Goal: Complete application form: Complete application form

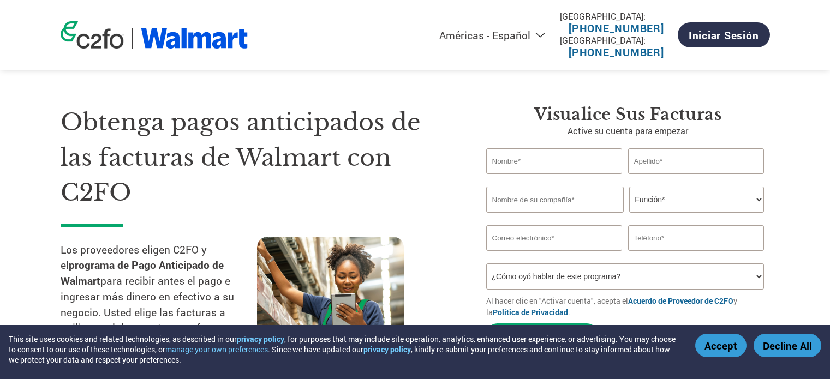
select select "es-MX"
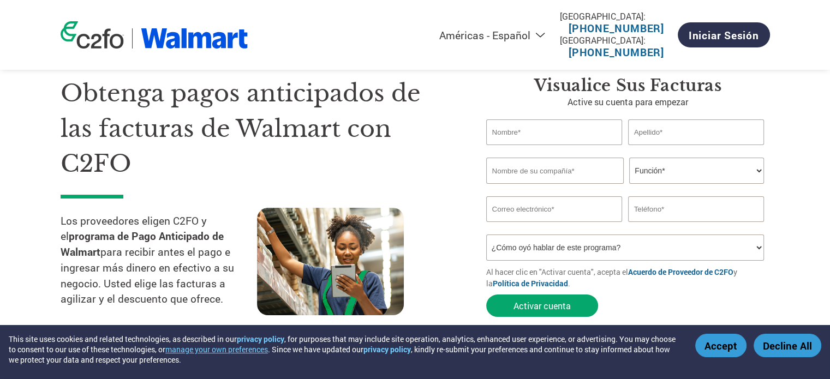
scroll to position [35, 0]
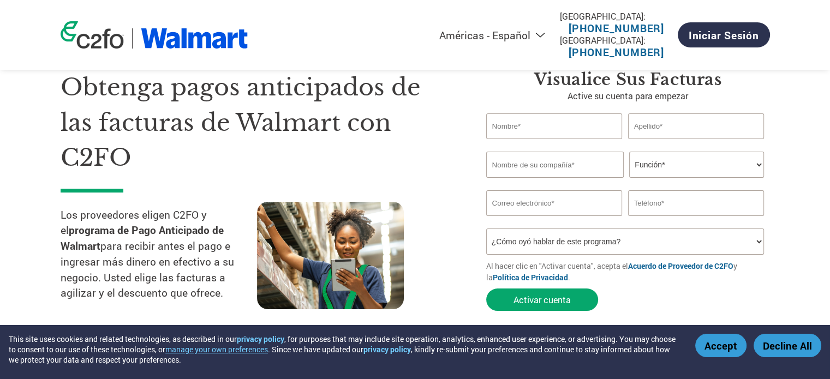
click at [529, 134] on input "text" at bounding box center [554, 127] width 136 height 26
type input "[PERSON_NAME]"
drag, startPoint x: 667, startPoint y: 128, endPoint x: 594, endPoint y: 120, distance: 73.7
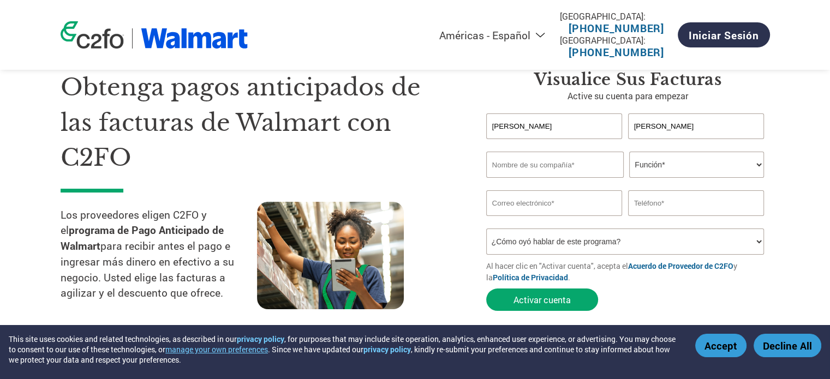
click at [594, 120] on div "[PERSON_NAME]" at bounding box center [628, 127] width 284 height 26
type input "[PERSON_NAME]"
click at [565, 163] on input "text" at bounding box center [555, 165] width 138 height 26
type input "Nelua Farms"
click at [670, 162] on select "Función* Director financiero Interventor Gestor de créditos Director de finanza…" at bounding box center [696, 165] width 135 height 26
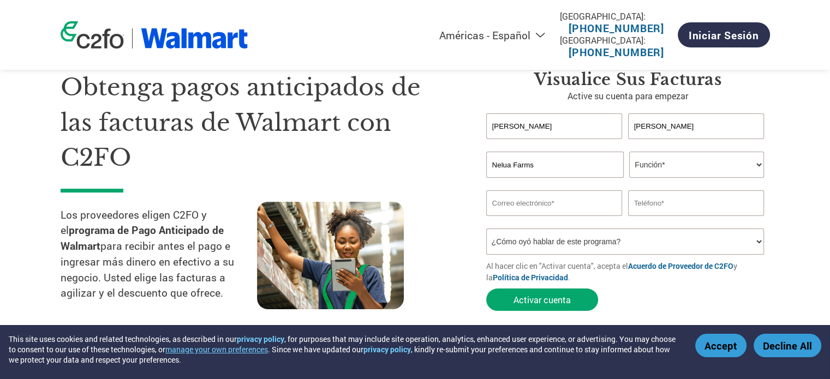
select select "OWNER_FOUNDER"
click at [629, 152] on select "Función* Director financiero Interventor Gestor de créditos Director de finanza…" at bounding box center [696, 165] width 135 height 26
click at [555, 202] on input "email" at bounding box center [554, 203] width 136 height 26
type input "[PERSON_NAME][EMAIL_ADDRESS][DOMAIN_NAME]"
click at [674, 200] on input "text" at bounding box center [696, 203] width 136 height 26
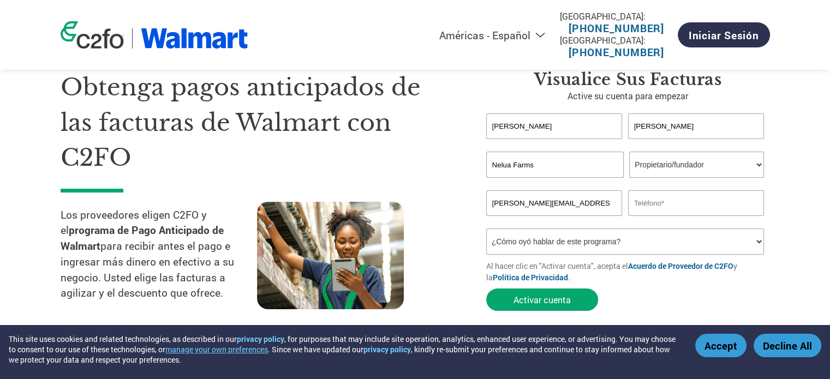
type input "2225814334"
click at [672, 235] on select "¿Cómo oyó hablar de este programa? Recibió una carta Correo electrónico Redes s…" at bounding box center [625, 242] width 278 height 26
select select "Email"
click at [486, 229] on select "¿Cómo oyó hablar de este programa? Recibió una carta Correo electrónico Redes s…" at bounding box center [625, 242] width 278 height 26
drag, startPoint x: 679, startPoint y: 201, endPoint x: 598, endPoint y: 200, distance: 81.3
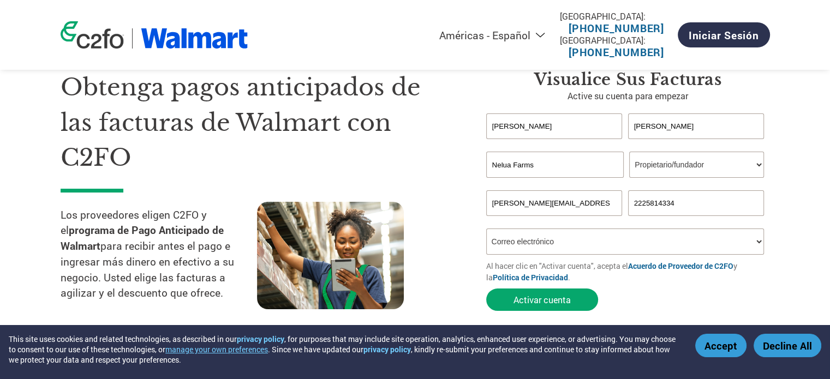
click at [598, 200] on div "[PERSON_NAME][EMAIL_ADDRESS][DOMAIN_NAME] 2225814334" at bounding box center [628, 203] width 284 height 26
type input "2212474774"
click at [540, 310] on button "Activar cuenta" at bounding box center [542, 300] width 112 height 22
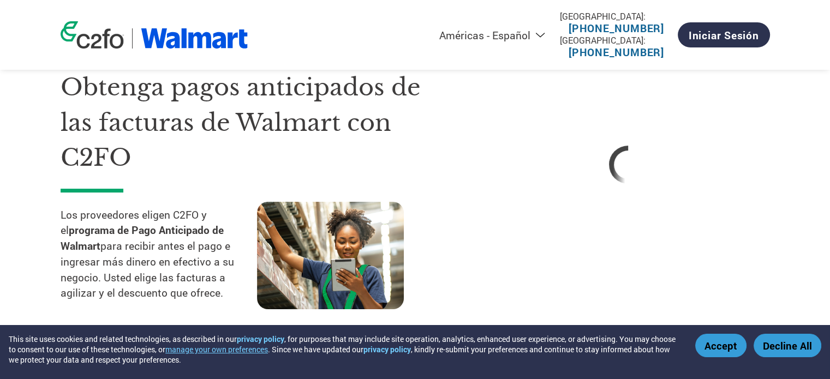
select select "es-MX"
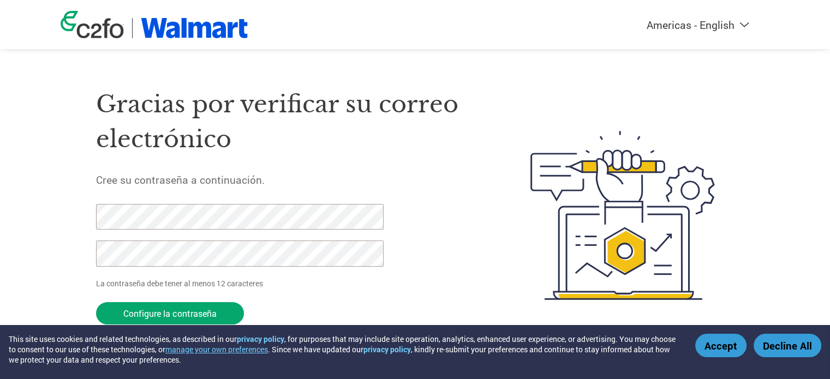
click at [2, 208] on div "Americas - English Américas - Español [GEOGRAPHIC_DATA] - Português Amériques -…" at bounding box center [415, 172] width 830 height 344
click at [32, 210] on div "Americas - English Américas - Español [GEOGRAPHIC_DATA] - Português Amériques -…" at bounding box center [415, 172] width 830 height 344
click at [201, 317] on input "Configure la contraseña" at bounding box center [170, 313] width 148 height 22
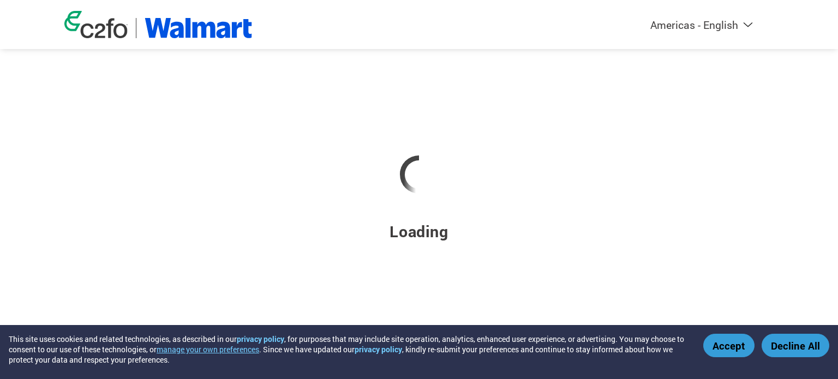
click at [724, 349] on button "Accept" at bounding box center [729, 345] width 51 height 23
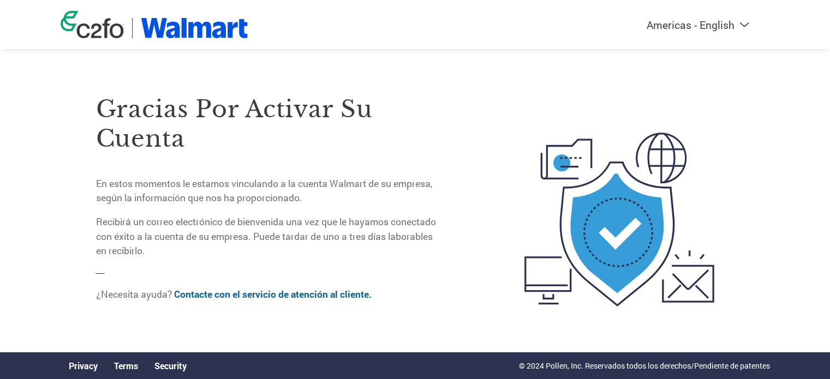
click at [743, 34] on div "Americas - English Américas - Español [GEOGRAPHIC_DATA] - Português [GEOGRAPHIC…" at bounding box center [415, 24] width 726 height 49
click at [737, 25] on select "Americas - English Américas - Español Américas - Português Amériques - Français…" at bounding box center [630, 25] width 253 height 14
select select "es-MX"
click at [504, 28] on select "Americas - English Américas - Español Américas - Português Amériques - Français…" at bounding box center [630, 25] width 253 height 14
